Goal: Information Seeking & Learning: Compare options

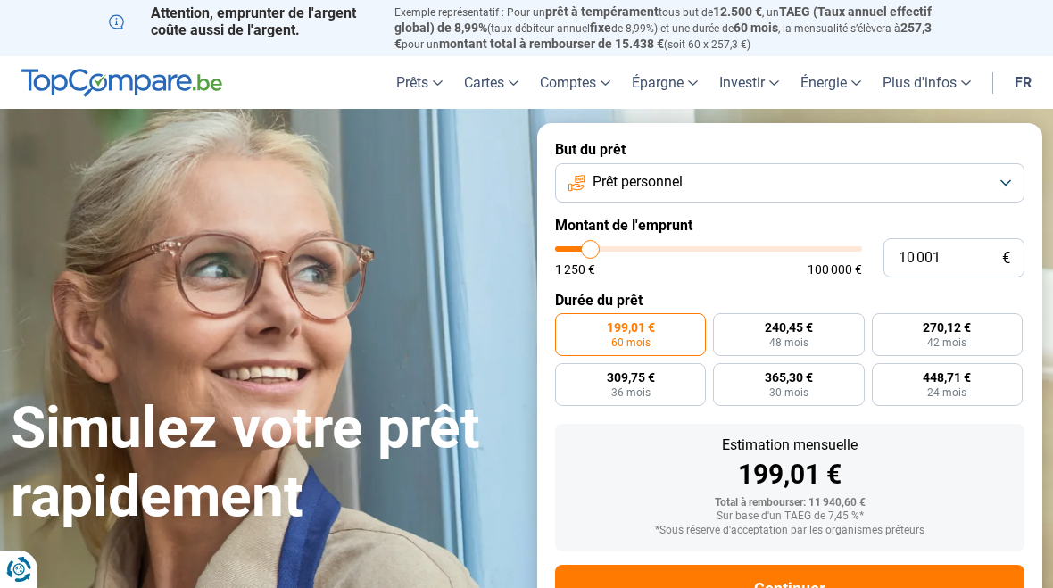
type input "14 250"
type input "14250"
type input "16 250"
type input "16250"
type input "18 750"
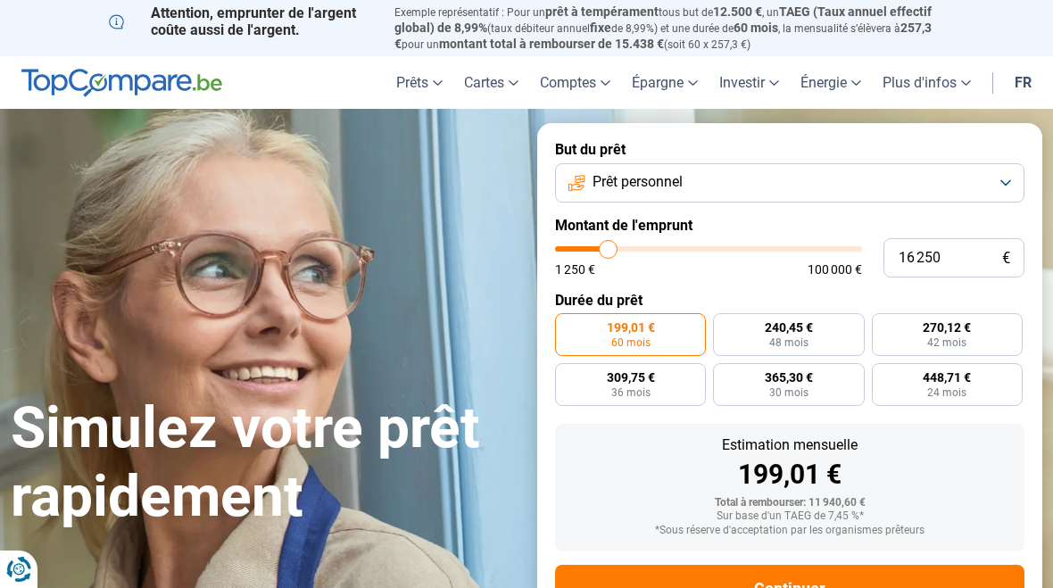
type input "18750"
type input "20 750"
type input "20750"
type input "23 250"
type input "23250"
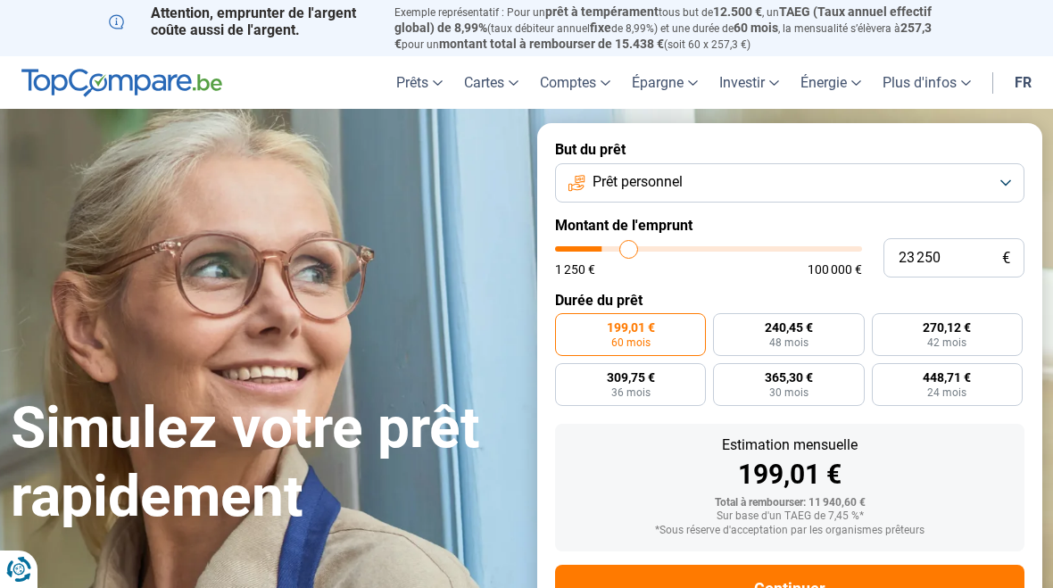
type input "25 500"
type input "25500"
type input "28 250"
type input "28250"
type input "31 000"
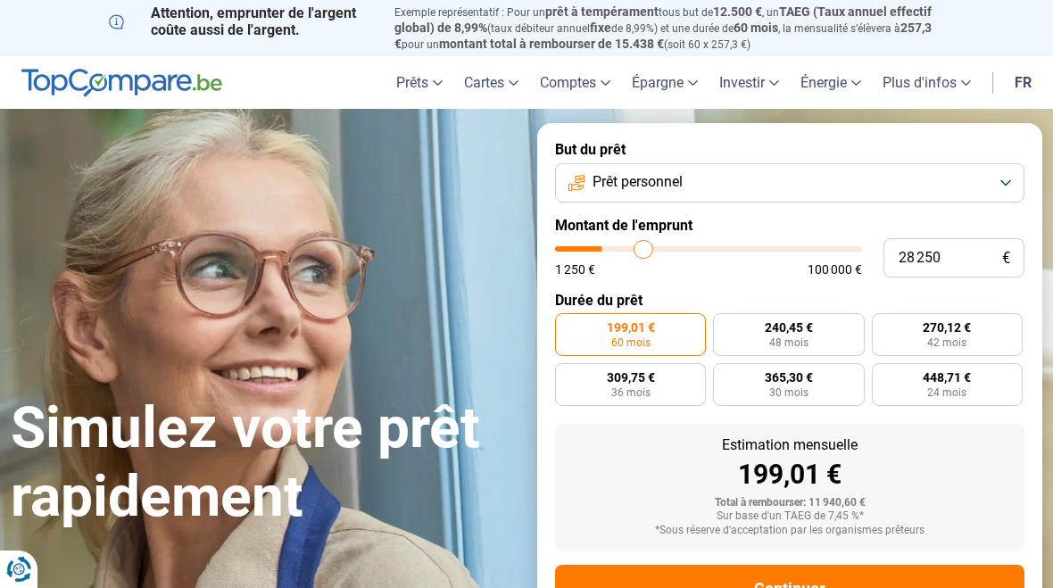
type input "31000"
type input "34 000"
type input "34000"
type input "36 750"
type input "36750"
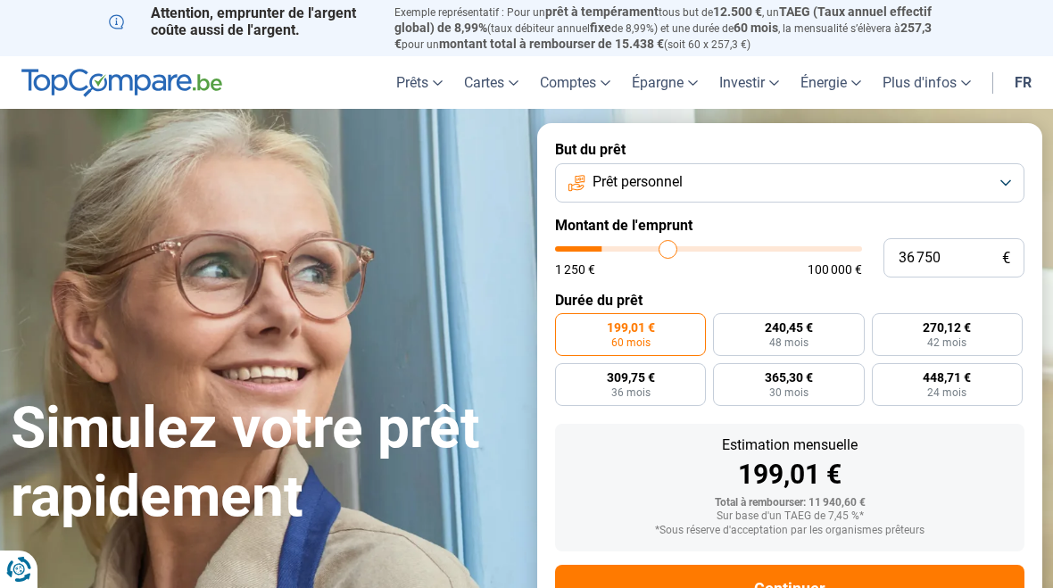
type input "39 250"
type input "39250"
type input "41 500"
type input "41500"
type input "43 500"
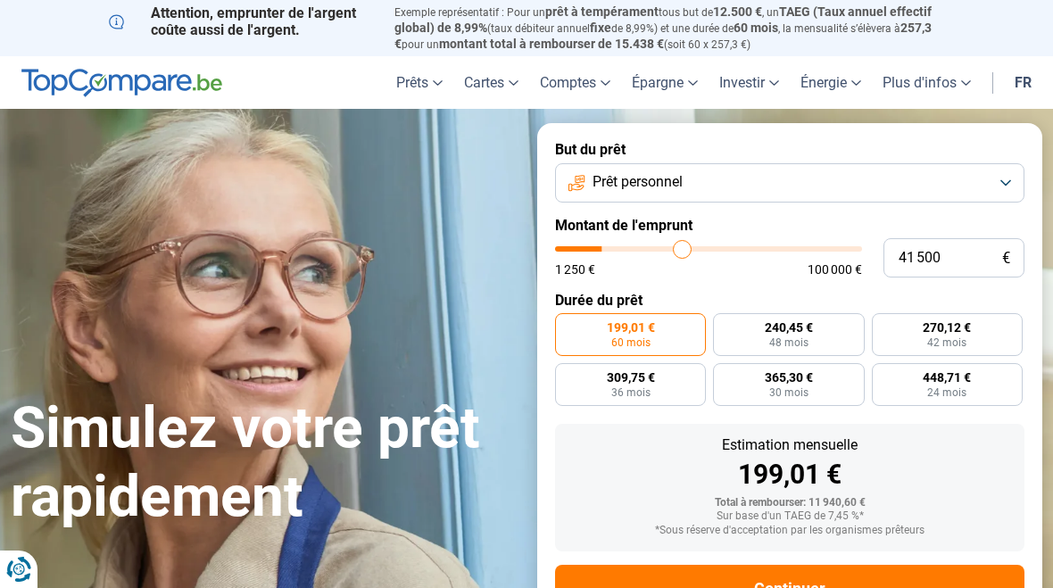
type input "43500"
type input "45 250"
type input "45250"
type input "47 000"
type input "47000"
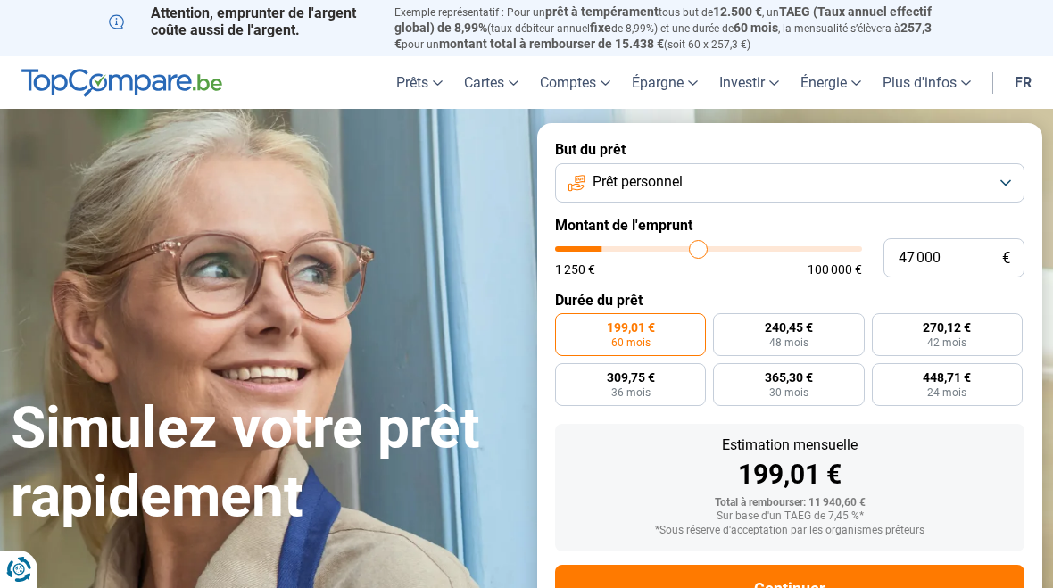
type input "48 750"
type input "48750"
type input "50 500"
type input "50500"
type input "51 750"
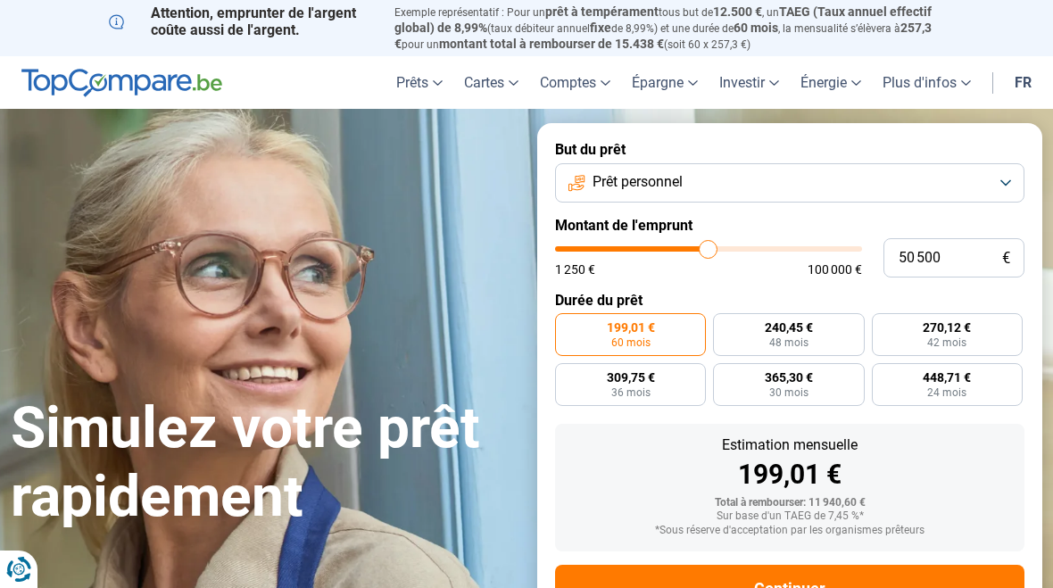
type input "51750"
type input "53 250"
type input "53250"
type input "54 250"
type input "54250"
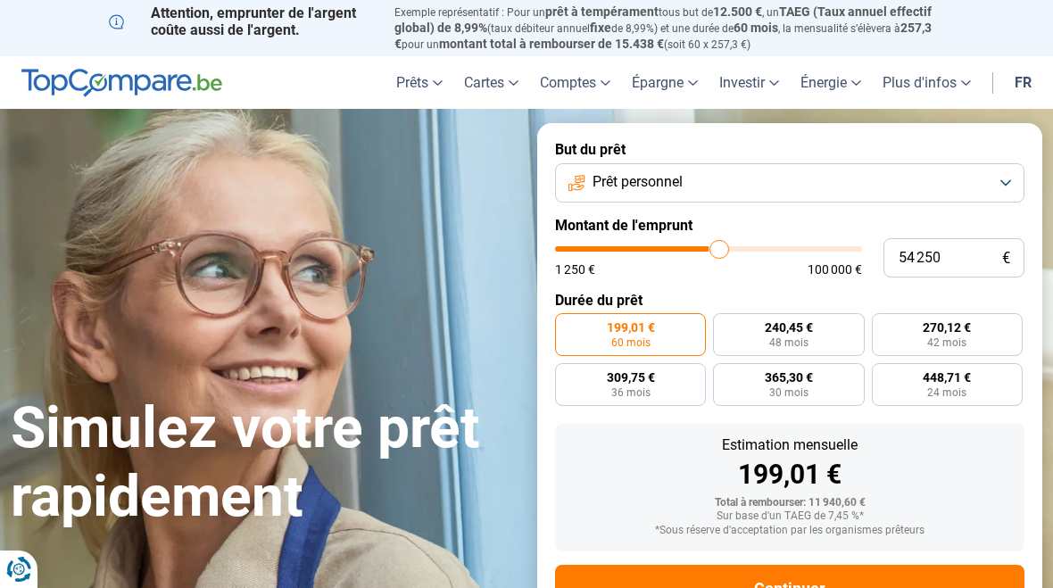
type input "55 000"
type input "55000"
type input "55 750"
type input "55750"
type input "56 500"
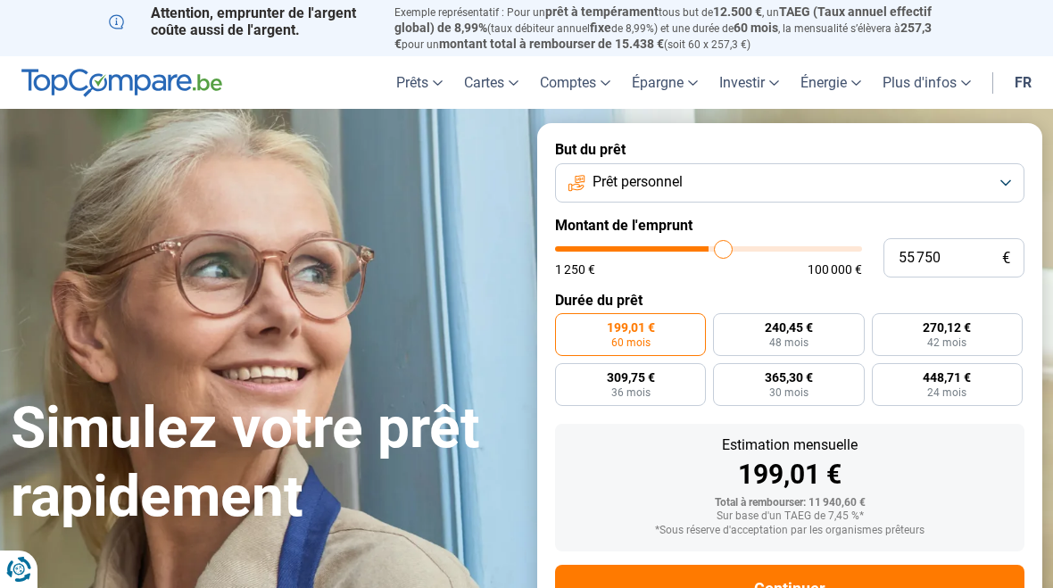
type input "56500"
type input "56 750"
type input "56750"
type input "57 000"
type input "57000"
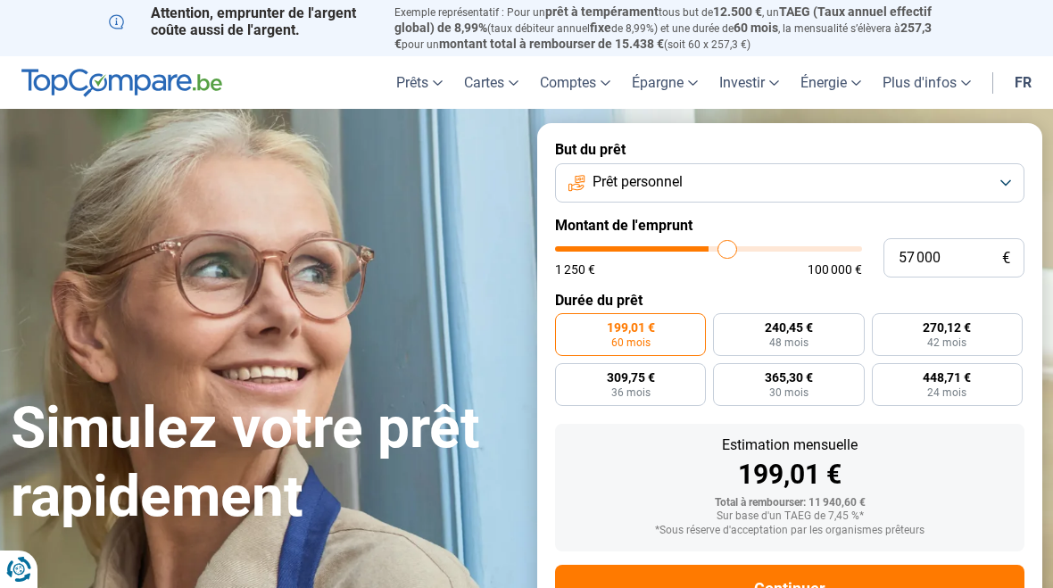
type input "57 250"
type input "57250"
type input "57 750"
type input "57750"
type input "57 000"
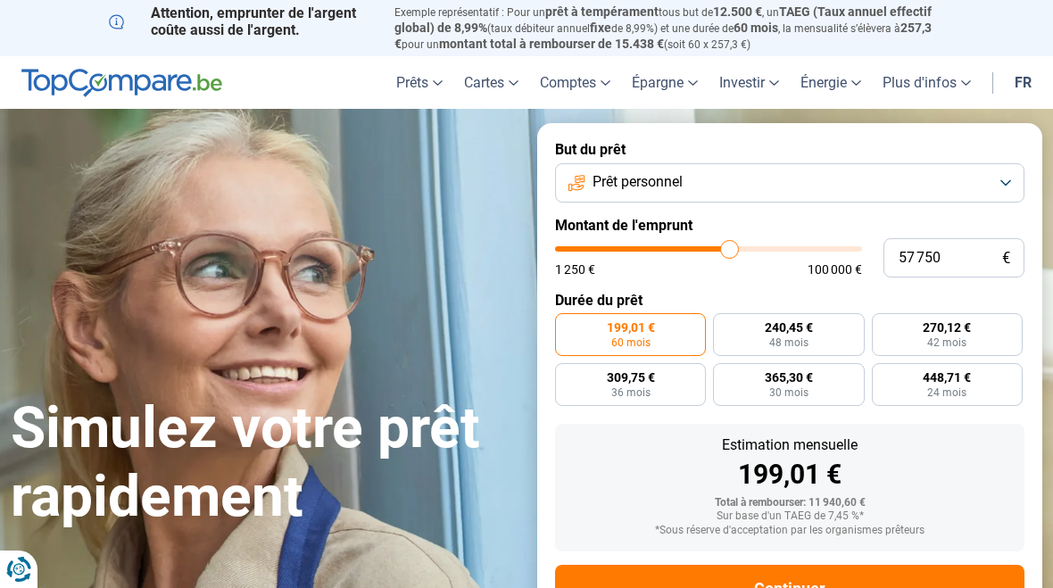
type input "57000"
type input "56 250"
type input "56250"
type input "55 000"
type input "55000"
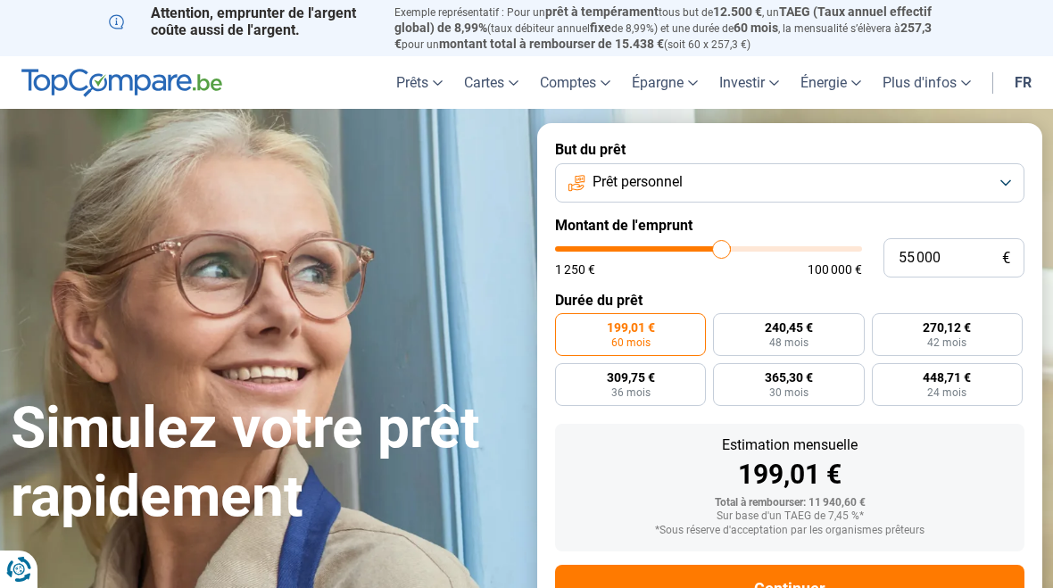
type input "53 750"
type input "53750"
type input "52 750"
type input "52750"
type input "51 500"
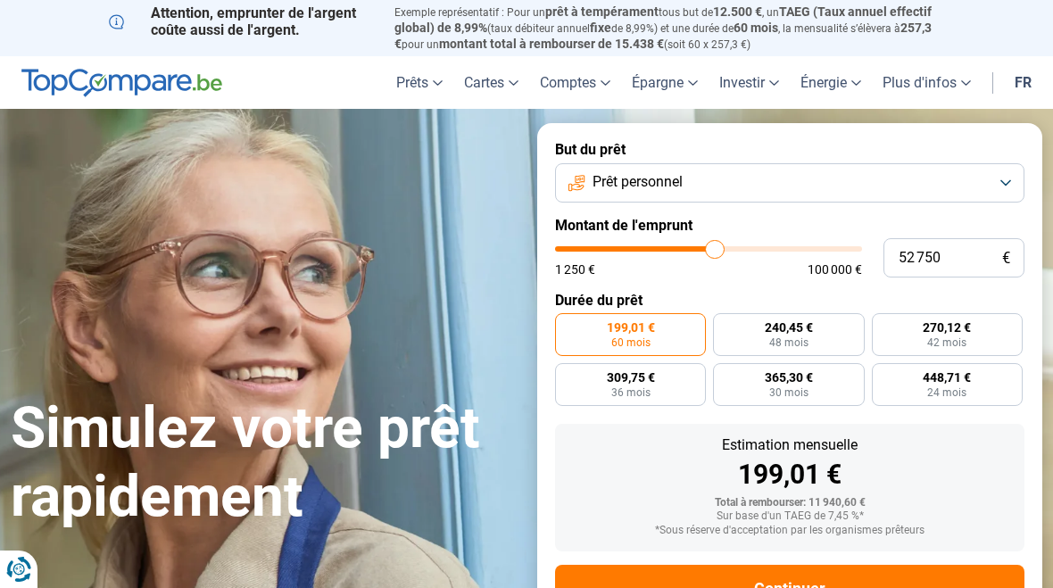
type input "51500"
type input "50 250"
type input "50250"
type input "49 250"
type input "49250"
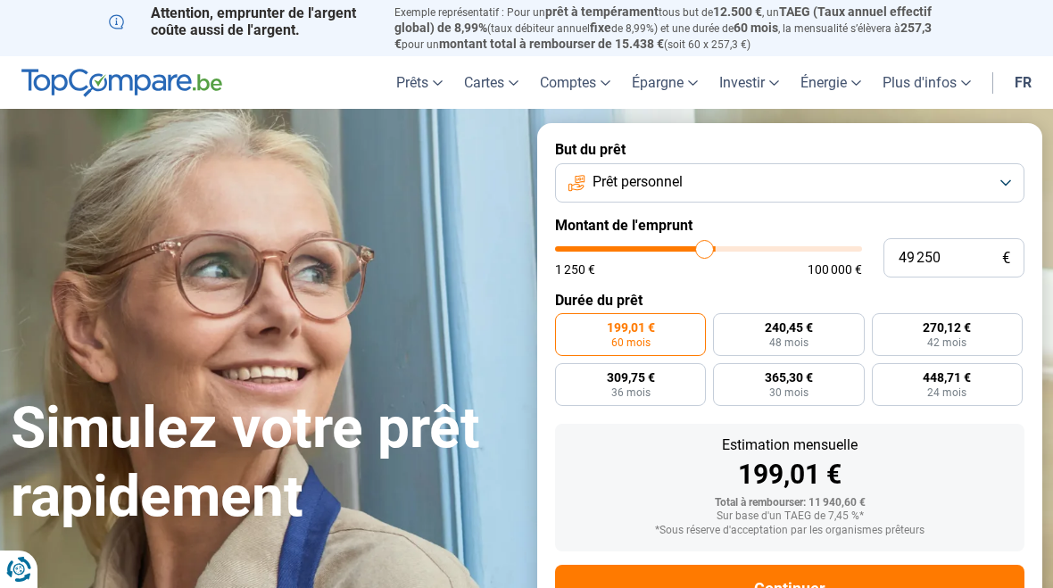
type input "48 250"
type input "48250"
type input "47 250"
type input "47250"
type input "46 500"
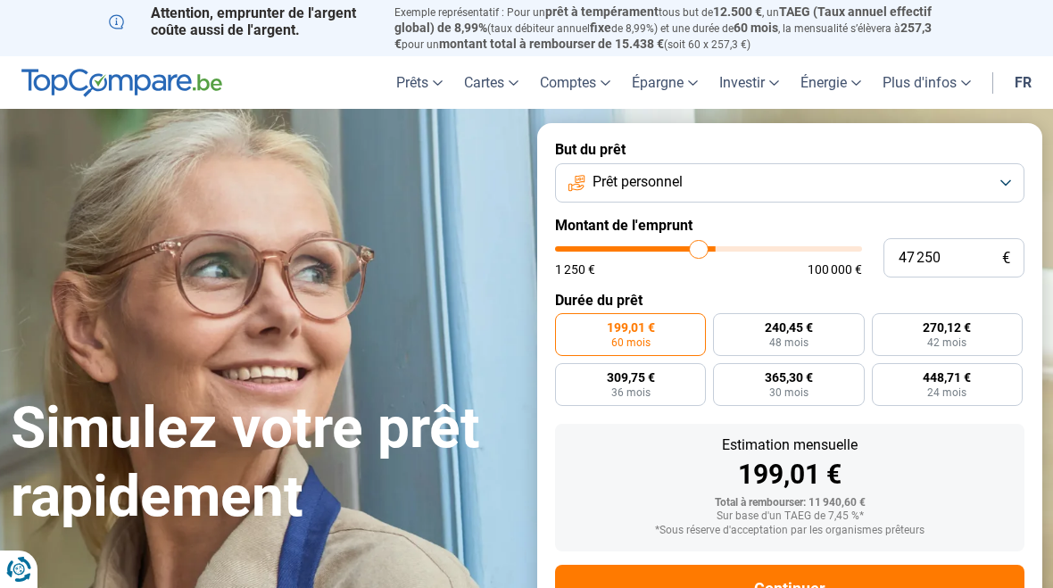
type input "46500"
type input "45 750"
type input "45750"
type input "45 250"
type input "45250"
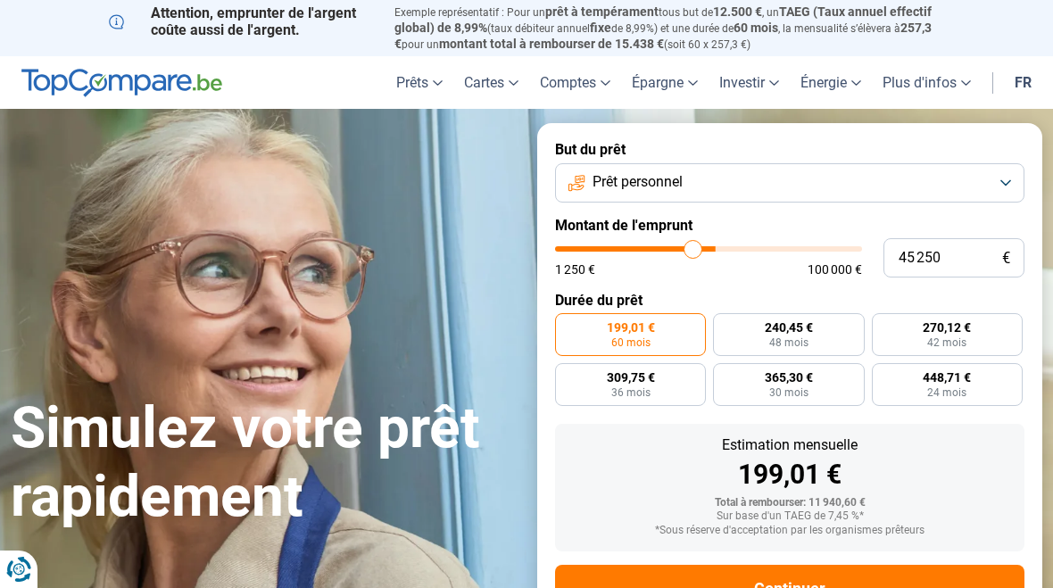
type input "45 000"
type input "45000"
type input "44 750"
type input "44750"
type input "44 500"
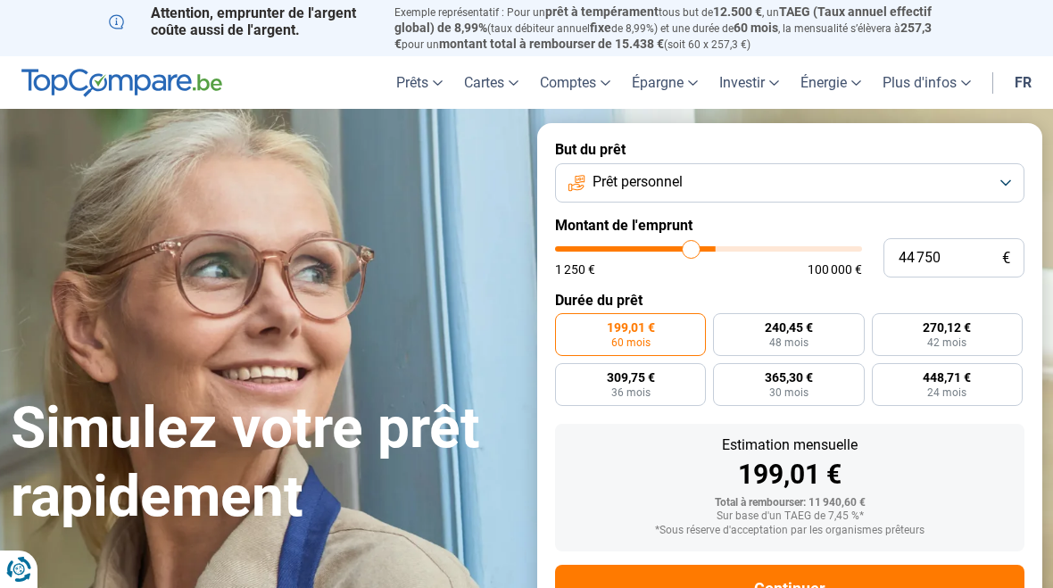
type input "44500"
type input "44 250"
type input "44250"
type input "43 750"
type input "43750"
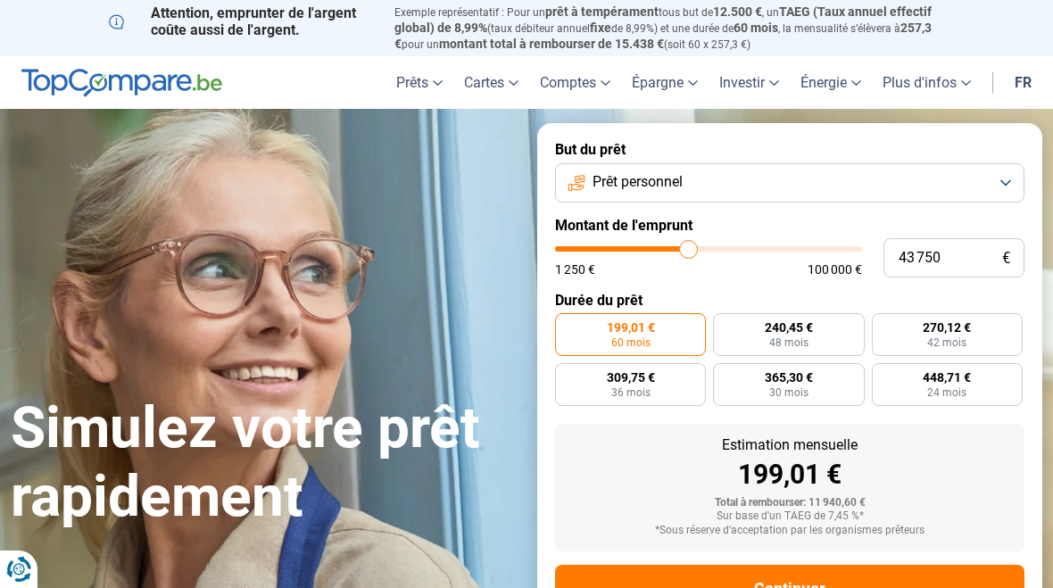
type input "43 500"
type input "43500"
type input "43 250"
type input "43250"
type input "42 500"
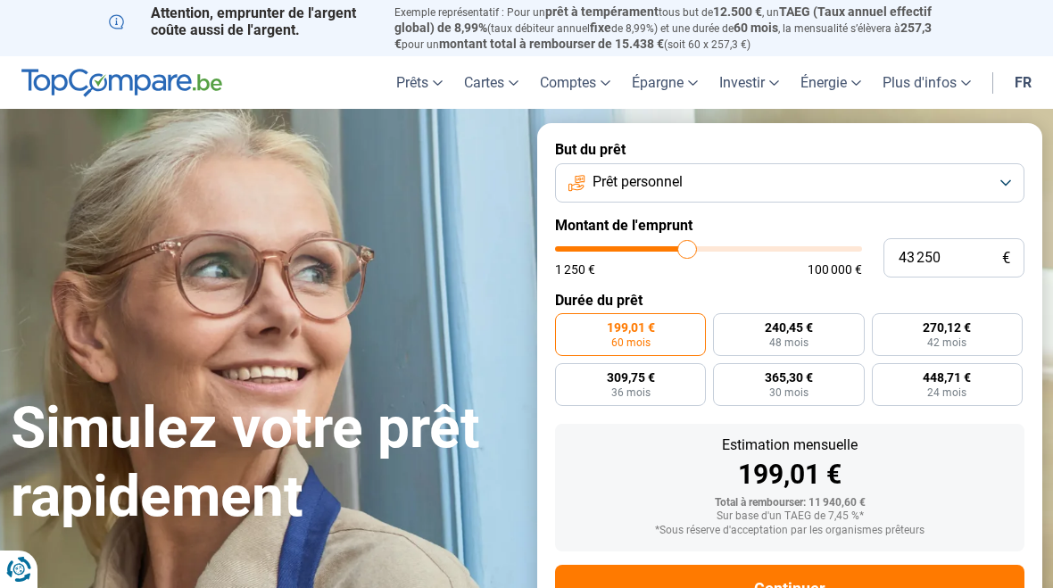
type input "42500"
type input "42 000"
type input "42000"
type input "41 500"
type input "41500"
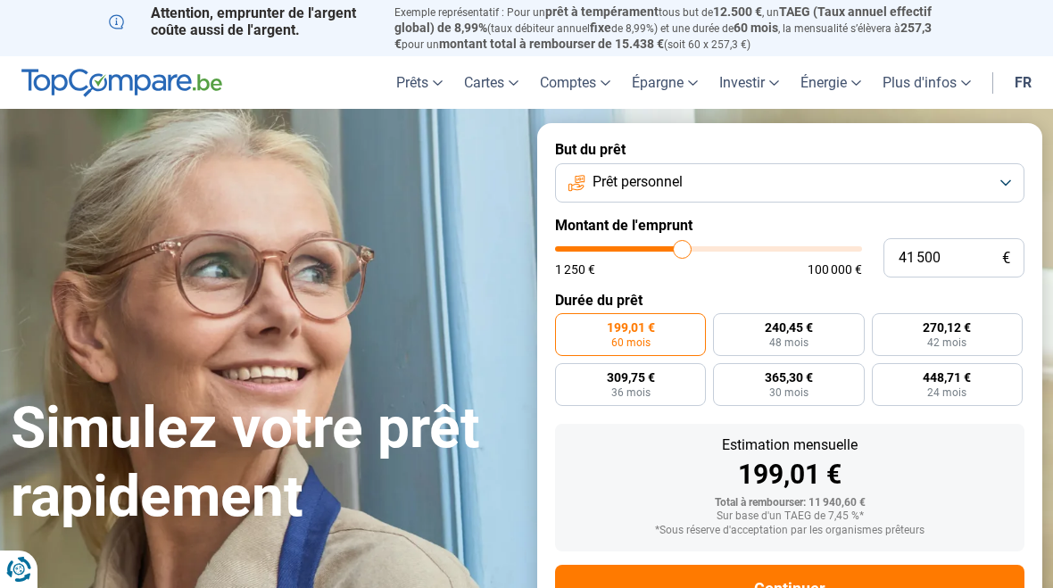
type input "41 000"
type input "41000"
type input "40 500"
type input "40500"
type input "39 750"
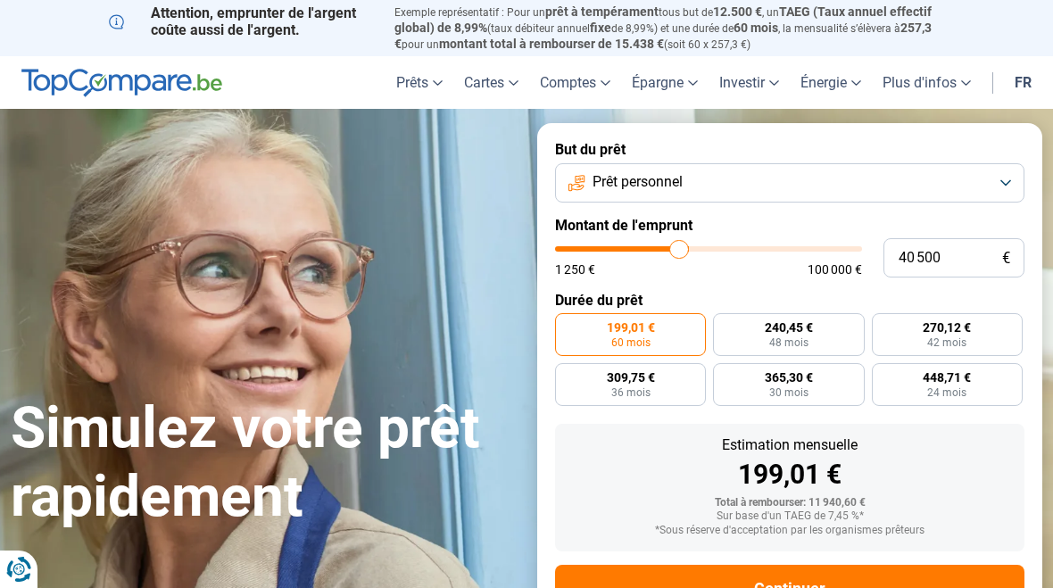
type input "39750"
type input "39 250"
type input "39250"
type input "39 000"
type input "39000"
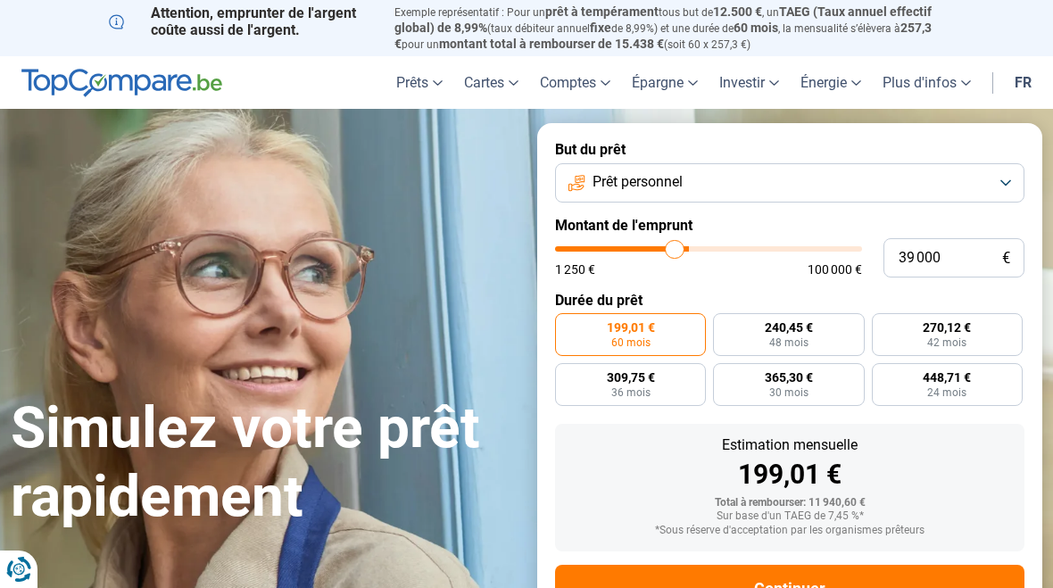
type input "38 500"
type input "38500"
type input "38 250"
type input "38250"
type input "38 000"
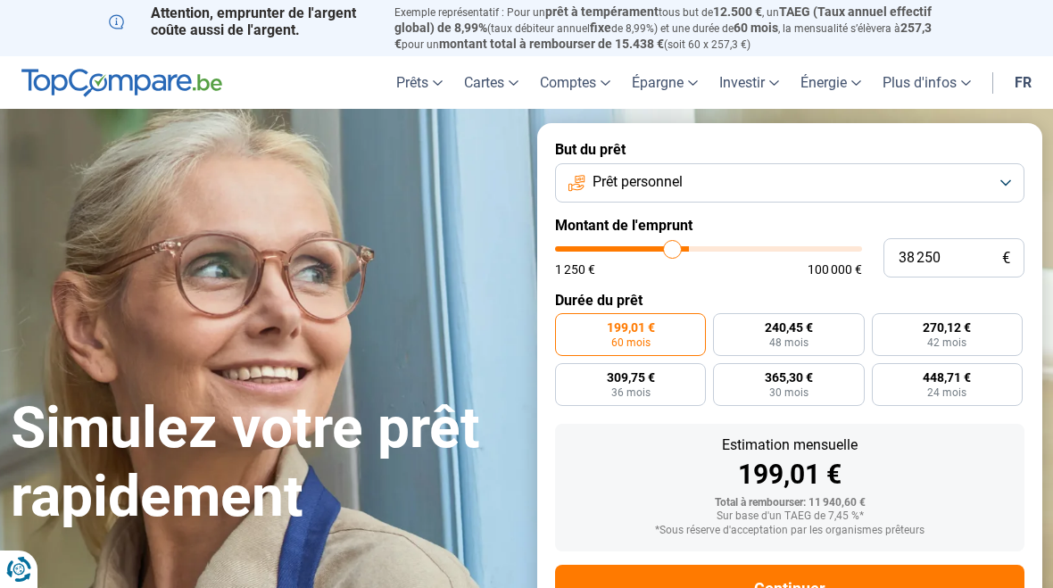
type input "38000"
type input "37 750"
type input "37750"
type input "37 000"
type input "37000"
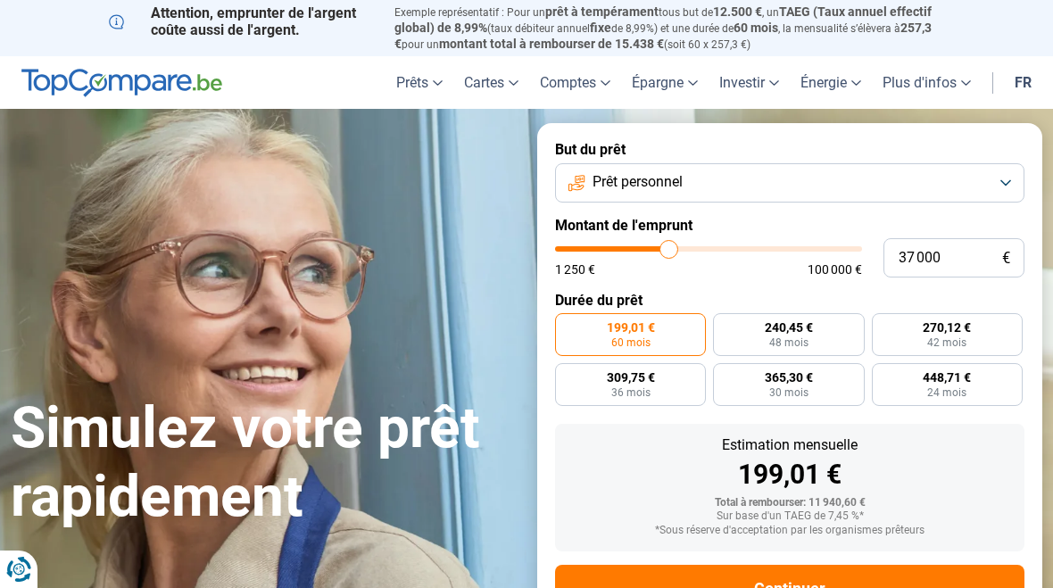
type input "36 750"
type input "36750"
type input "36 500"
type input "36500"
type input "36 250"
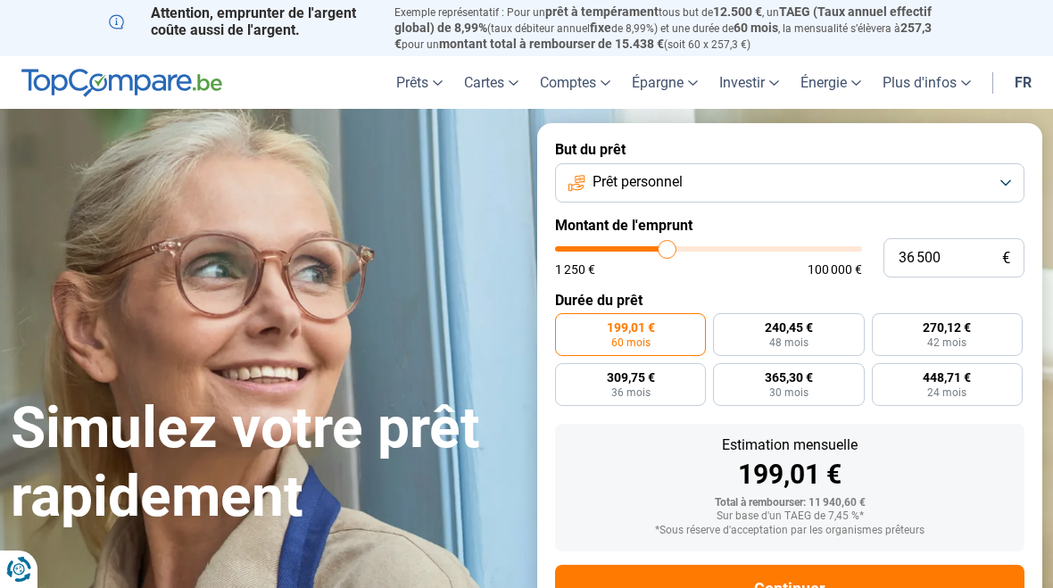
type input "36250"
type input "35 750"
type input "35750"
type input "35 500"
type input "35500"
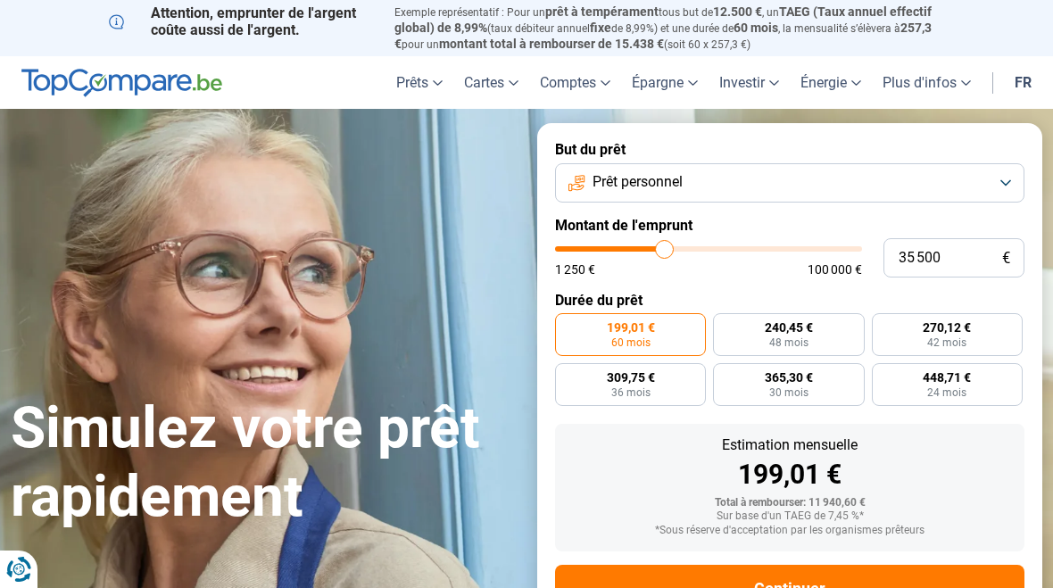
type input "35 250"
type input "35250"
type input "35 000"
type input "35000"
radio input "false"
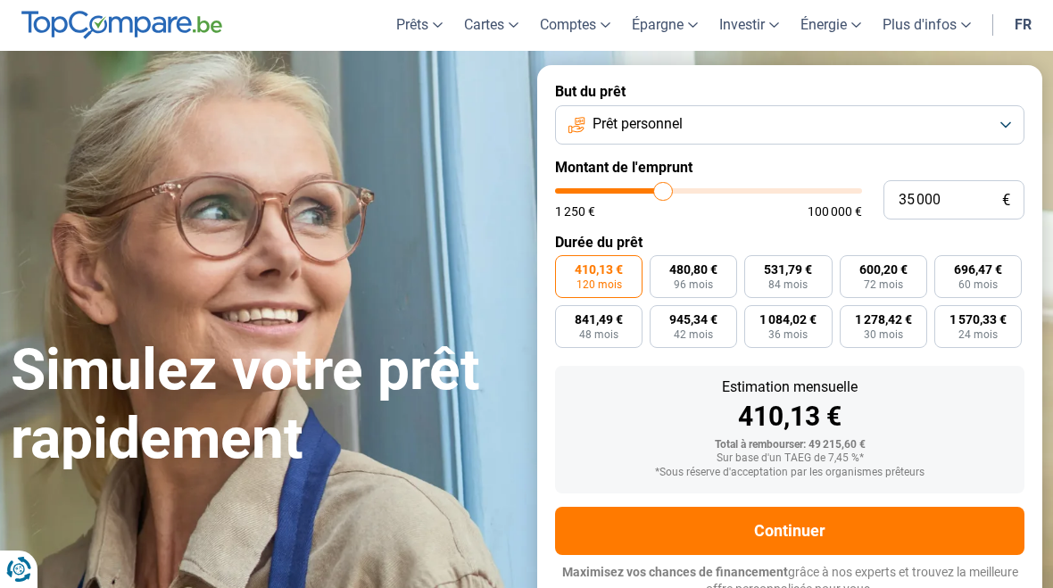
scroll to position [62, 0]
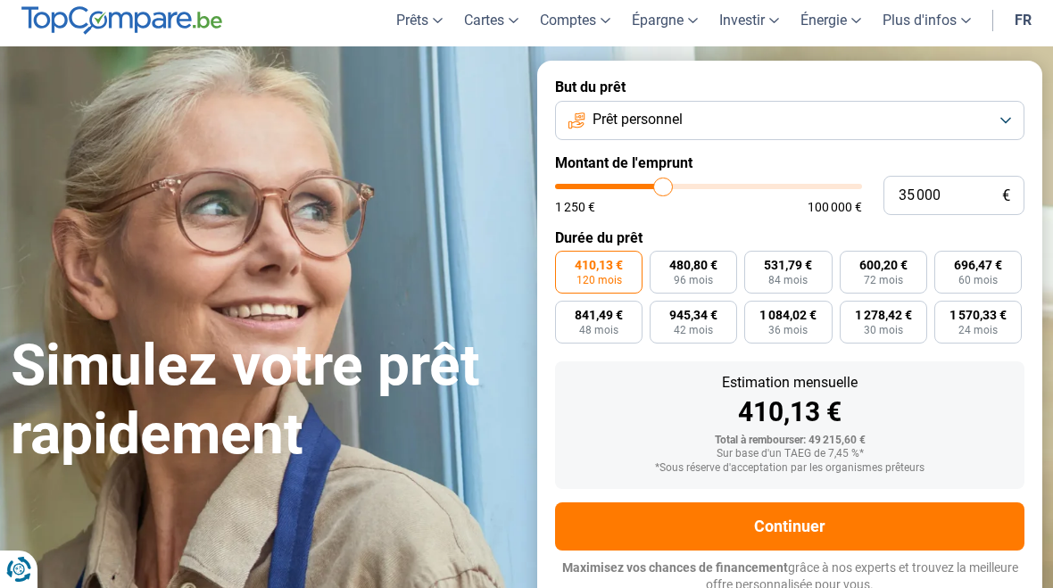
click at [1009, 92] on form "But du prêt Prêt personnel Montant de l'emprunt 35 000 € 1 250 € 100 000 € Duré…" at bounding box center [789, 336] width 505 height 551
click at [1017, 113] on button "Prêt personnel" at bounding box center [789, 120] width 469 height 39
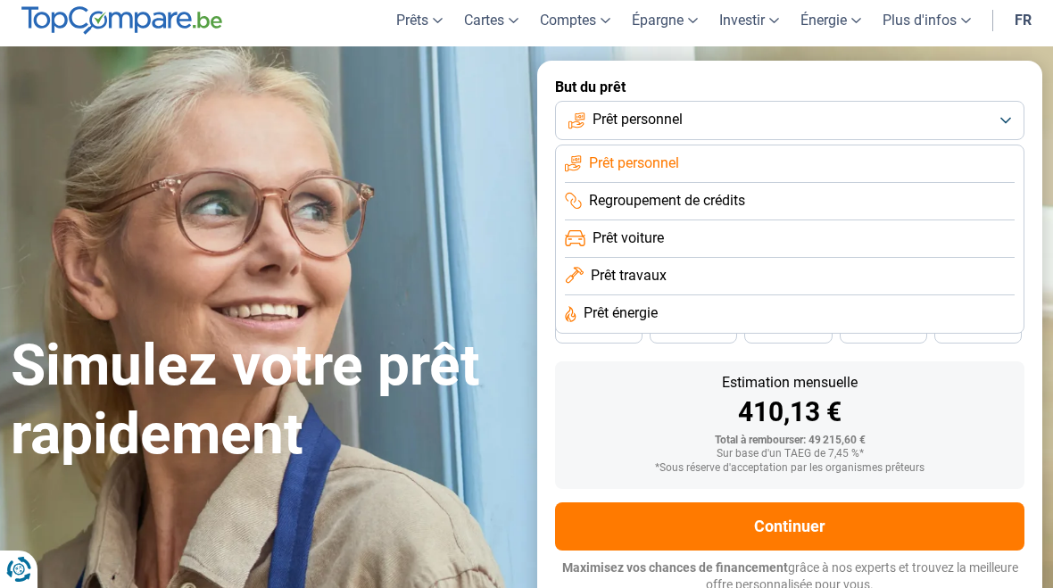
click at [910, 278] on li "Prêt travaux" at bounding box center [790, 276] width 450 height 37
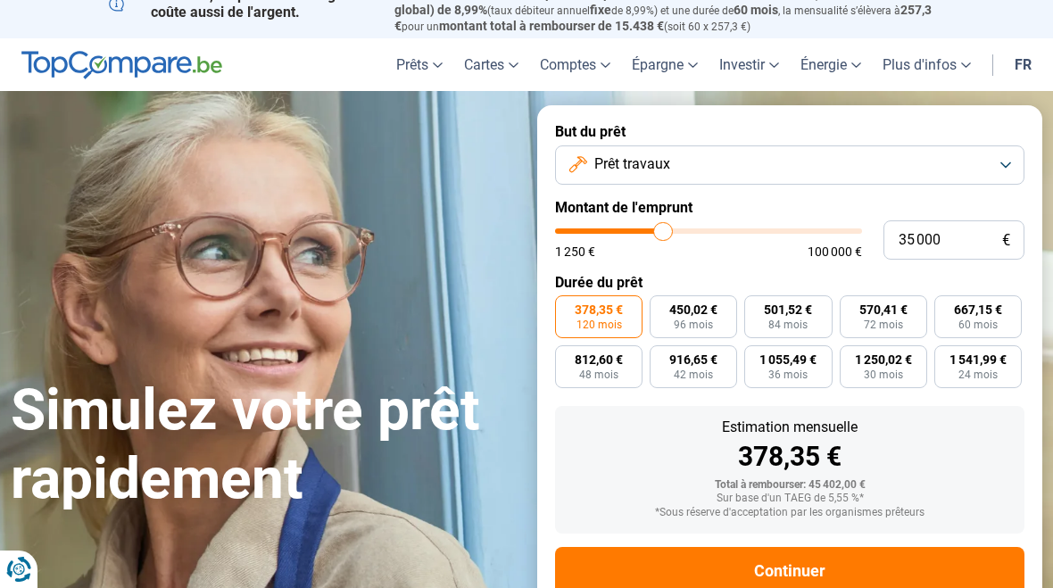
scroll to position [0, 0]
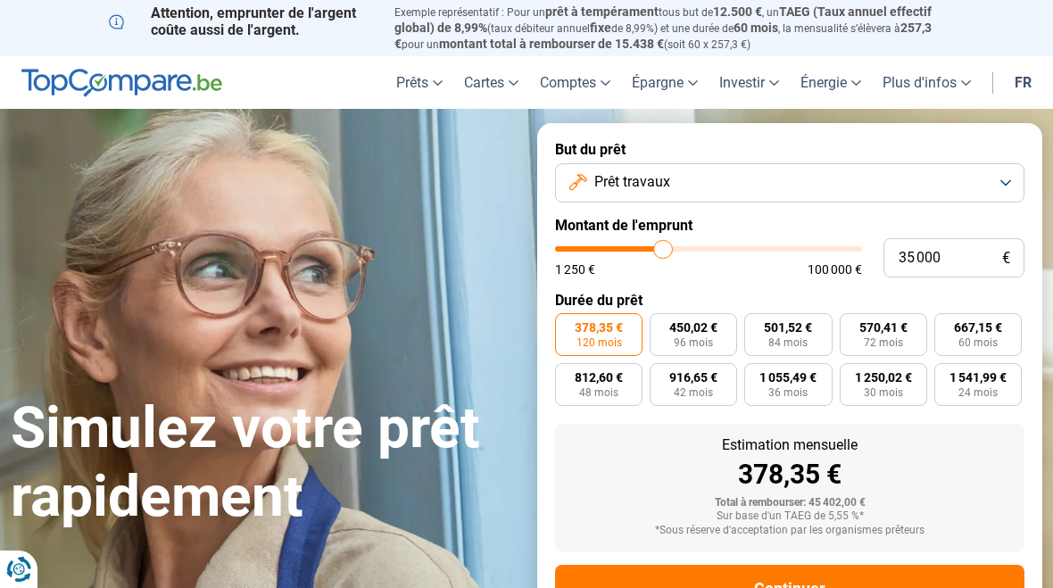
click at [1000, 182] on button "Prêt travaux" at bounding box center [789, 182] width 469 height 39
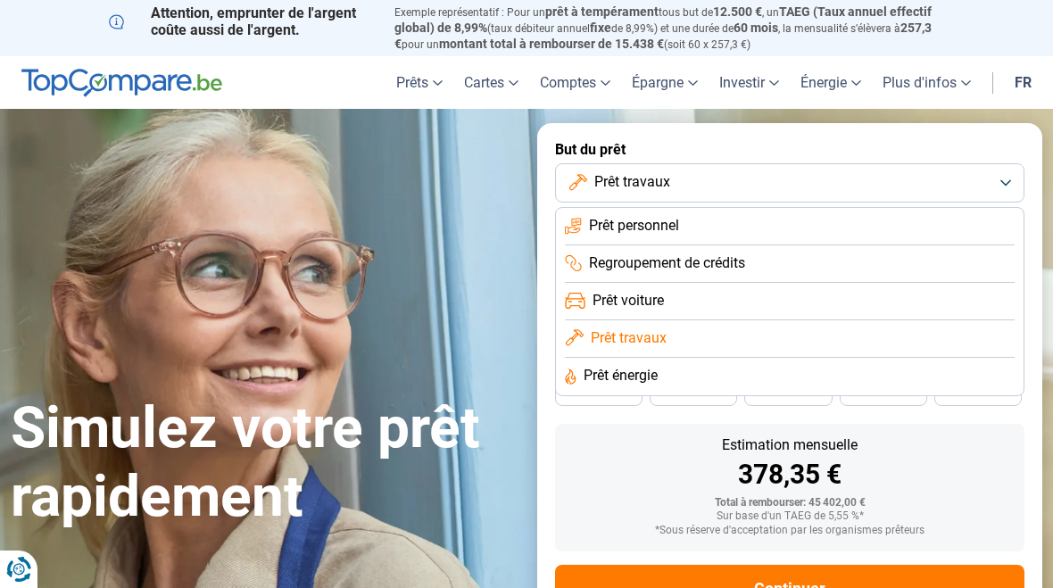
click at [874, 218] on li "Prêt personnel" at bounding box center [790, 226] width 450 height 37
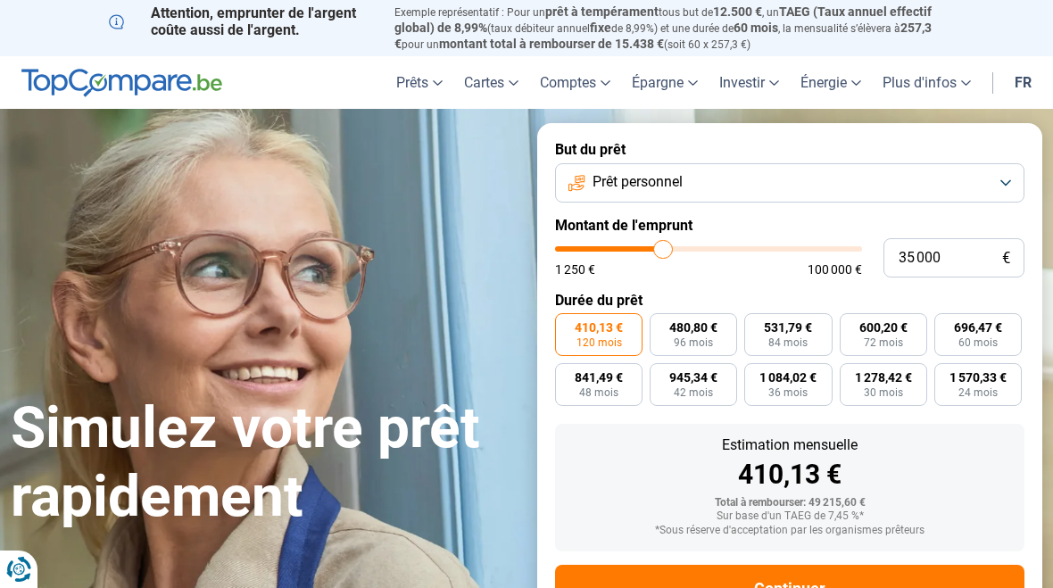
click at [1000, 190] on button "Prêt personnel" at bounding box center [789, 182] width 469 height 39
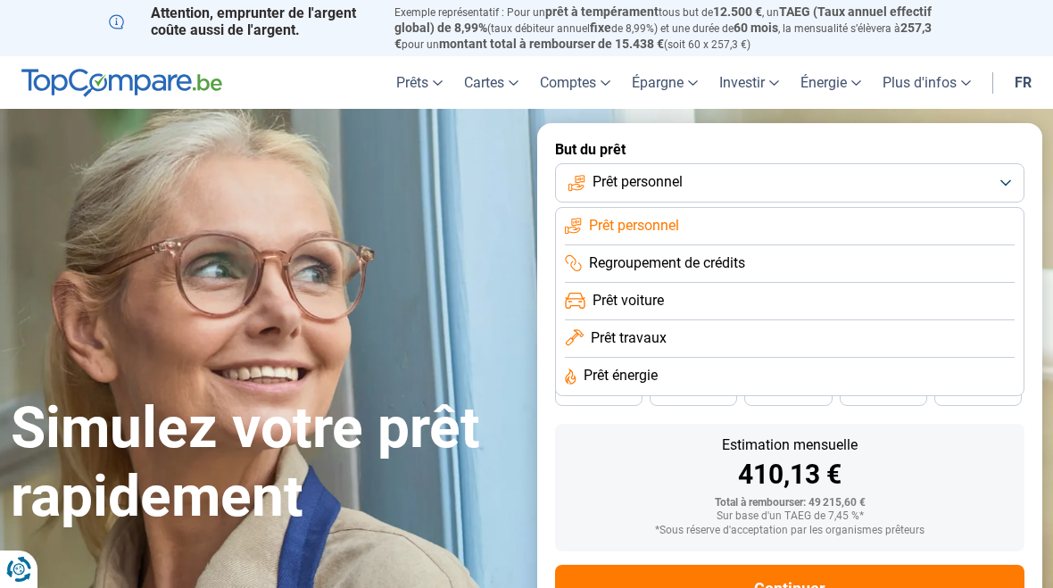
click at [871, 265] on li "Regroupement de crédits" at bounding box center [790, 263] width 450 height 37
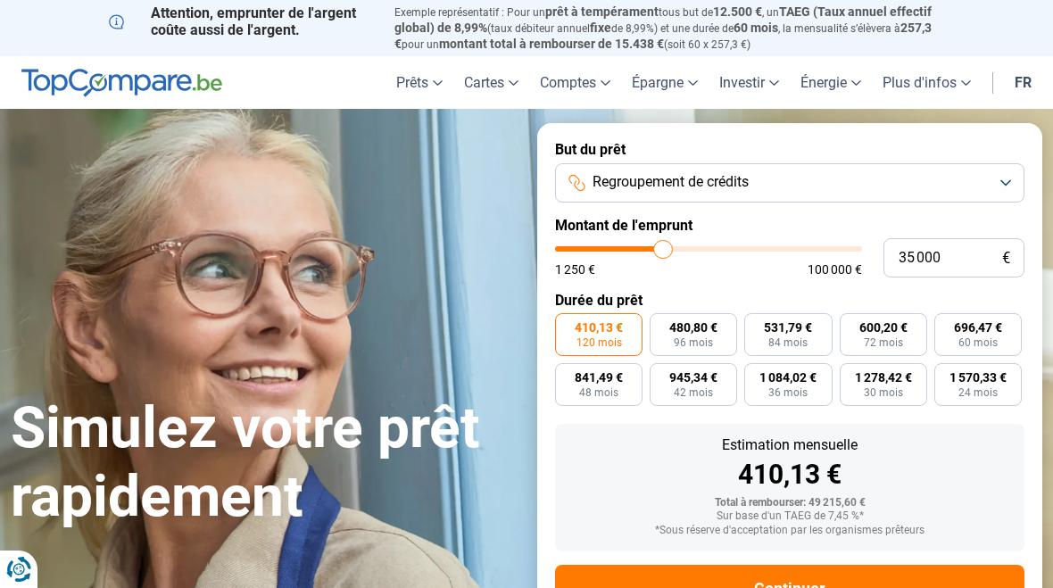
click at [958, 170] on button "Regroupement de crédits" at bounding box center [789, 182] width 469 height 39
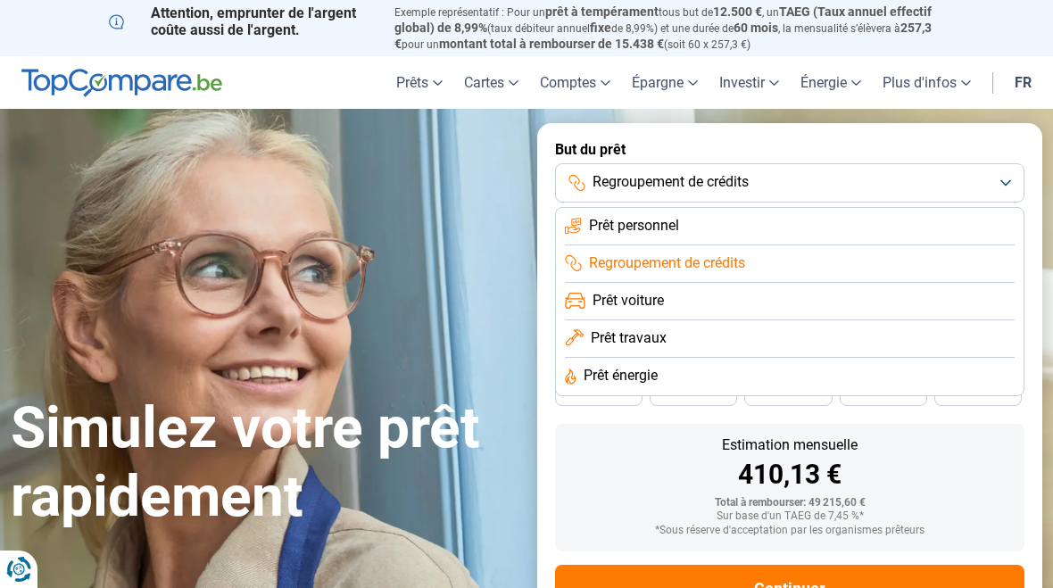
click at [932, 221] on li "Prêt personnel" at bounding box center [790, 226] width 450 height 37
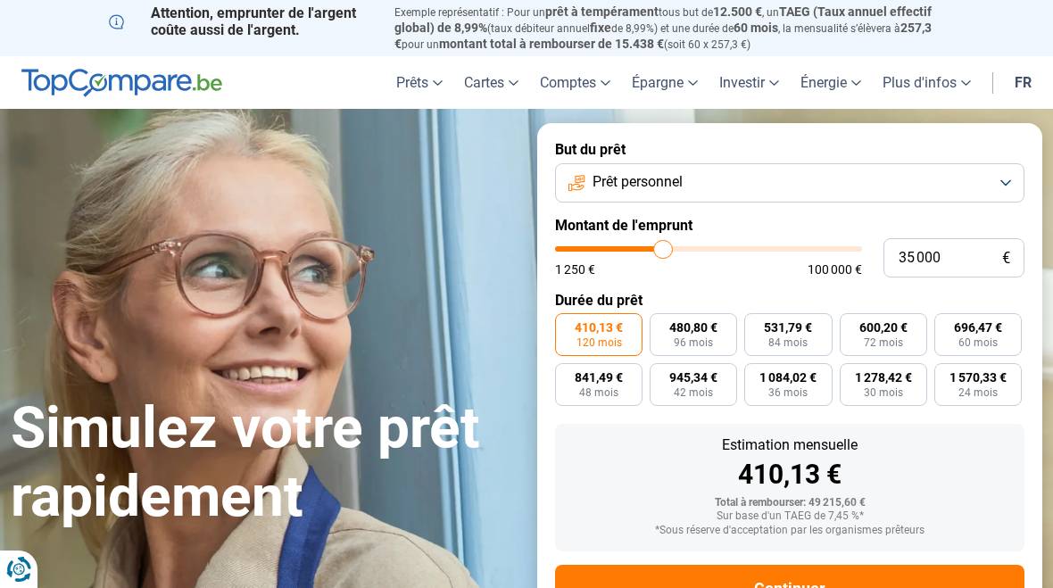
click at [966, 182] on button "Prêt personnel" at bounding box center [789, 182] width 469 height 39
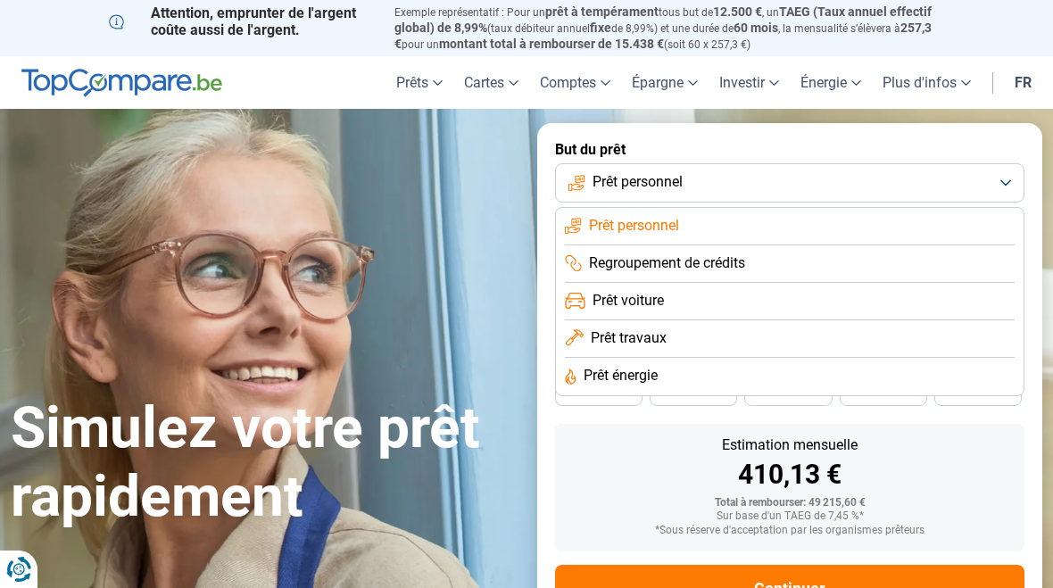
click at [934, 299] on li "Prêt voiture" at bounding box center [790, 301] width 450 height 37
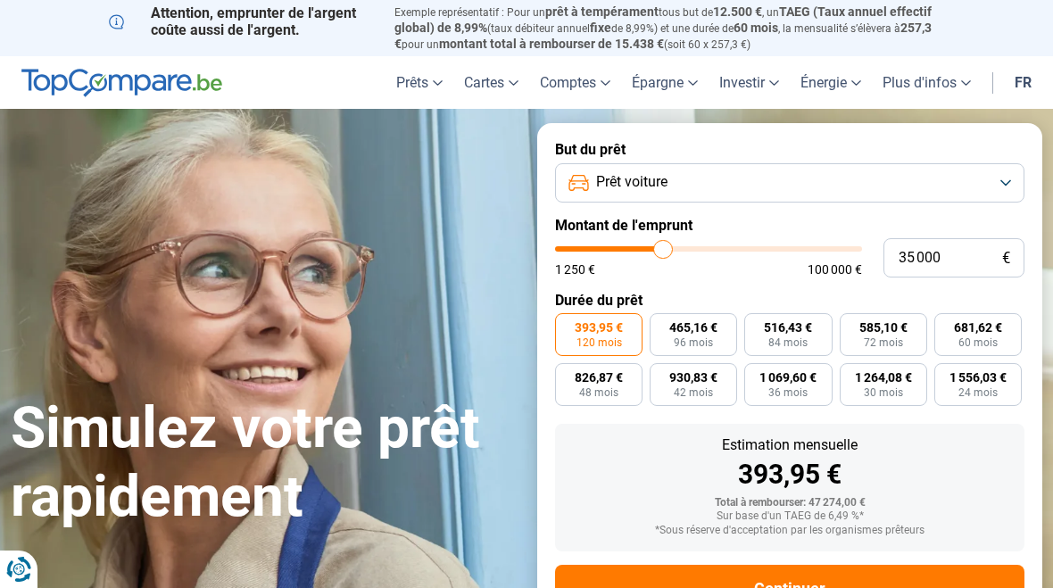
click at [972, 185] on button "Prêt voiture" at bounding box center [789, 182] width 469 height 39
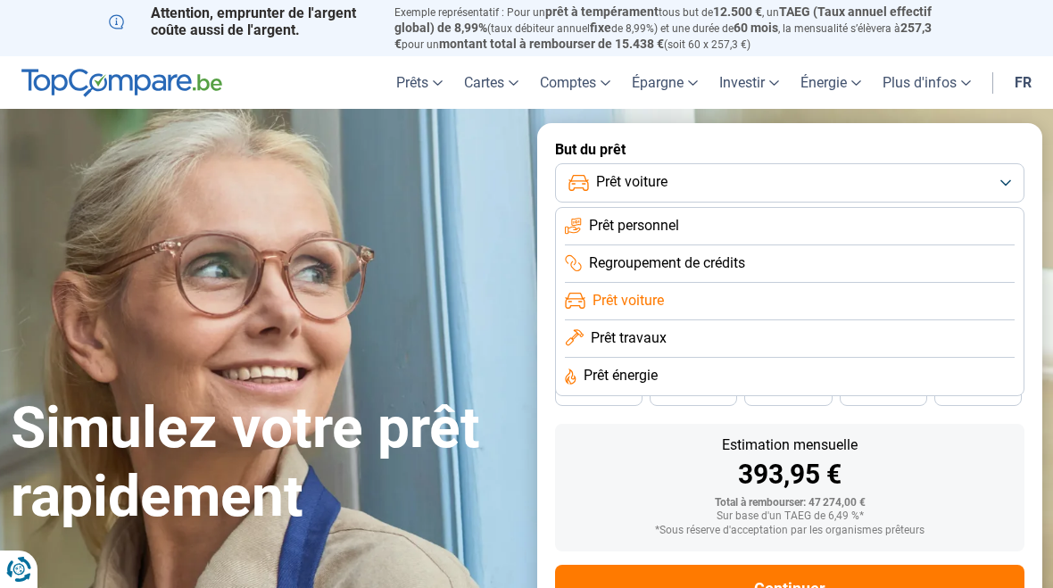
click at [877, 340] on li "Prêt travaux" at bounding box center [790, 338] width 450 height 37
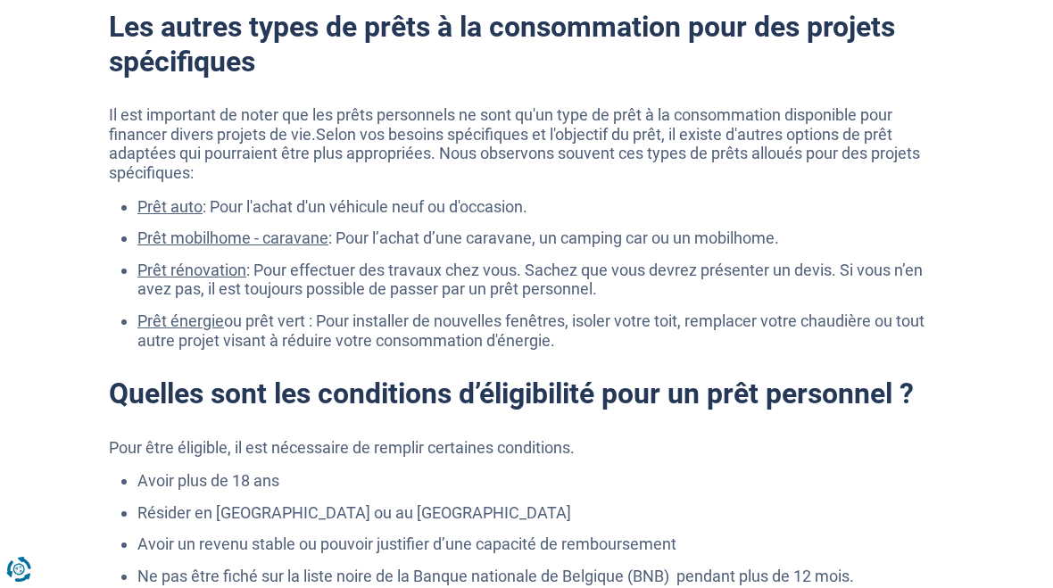
scroll to position [2712, 0]
